Goal: Navigation & Orientation: Go to known website

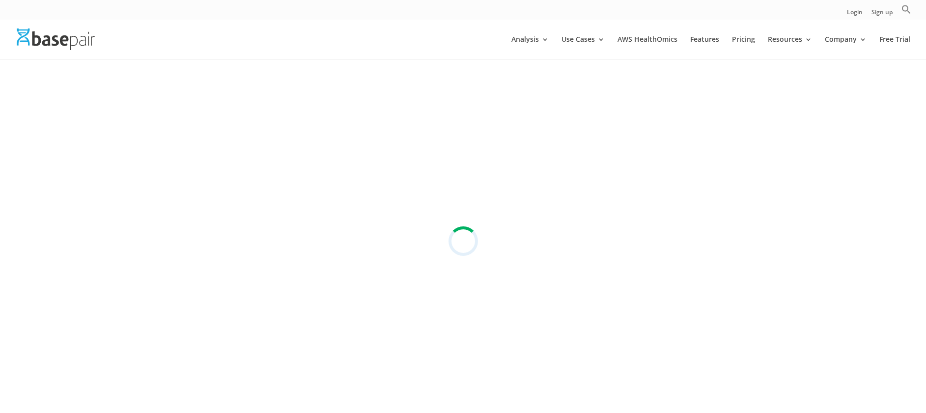
click at [69, 38] on img at bounding box center [56, 38] width 78 height 21
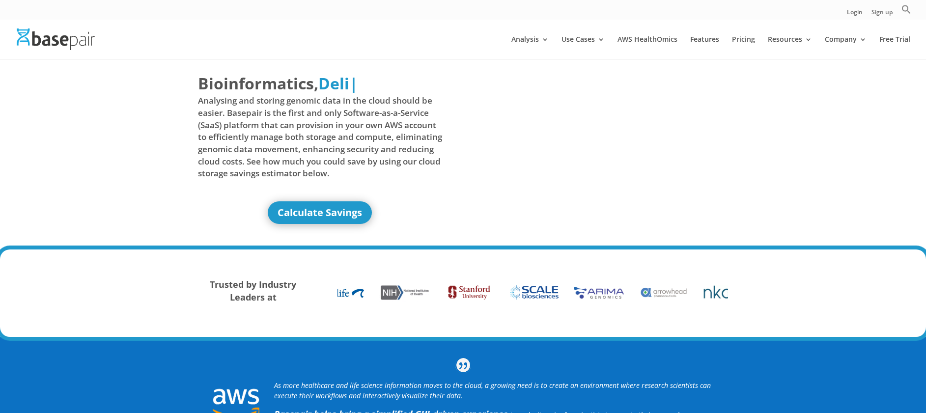
click at [69, 37] on img at bounding box center [56, 38] width 78 height 21
